Goal: Task Accomplishment & Management: Manage account settings

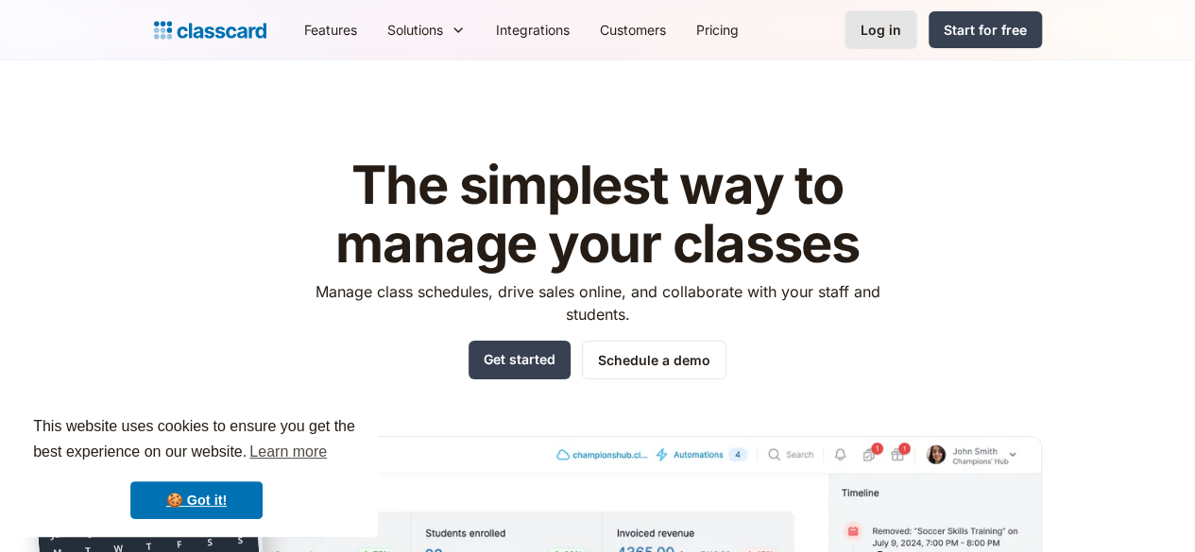
drag, startPoint x: 1018, startPoint y: 52, endPoint x: 1011, endPoint y: 13, distance: 39.3
click at [1011, 13] on div "Features Resources Blog The latest industry news, updates and info. Customer st…" at bounding box center [597, 30] width 1195 height 60
click at [917, 13] on link "Log in" at bounding box center [880, 29] width 73 height 39
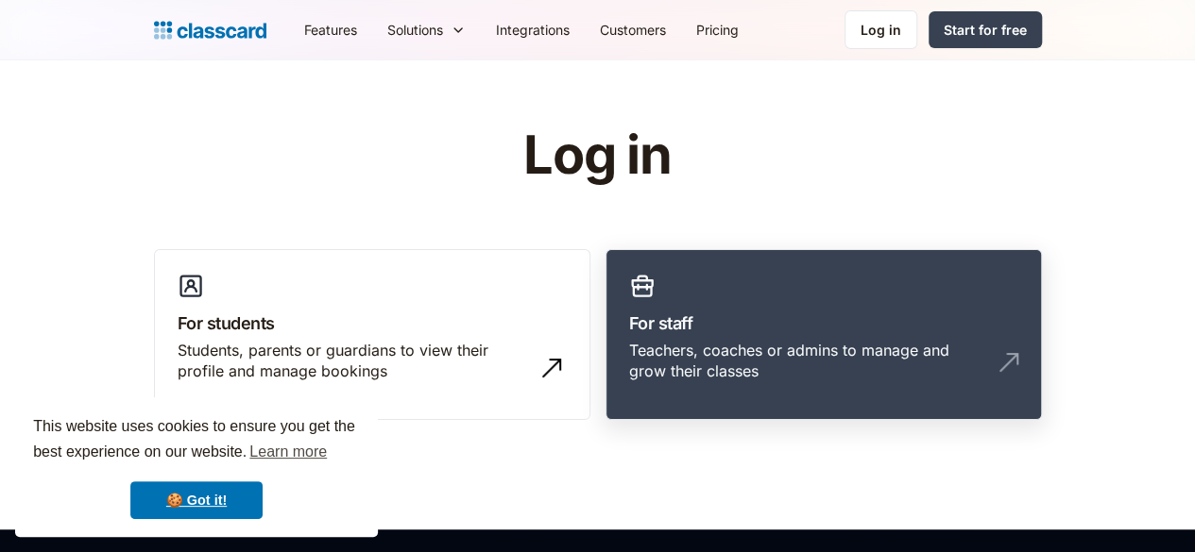
click at [740, 365] on div "Teachers, coaches or admins to manage and grow their classes" at bounding box center [823, 369] width 389 height 58
